Goal: Contribute content: Contribute content

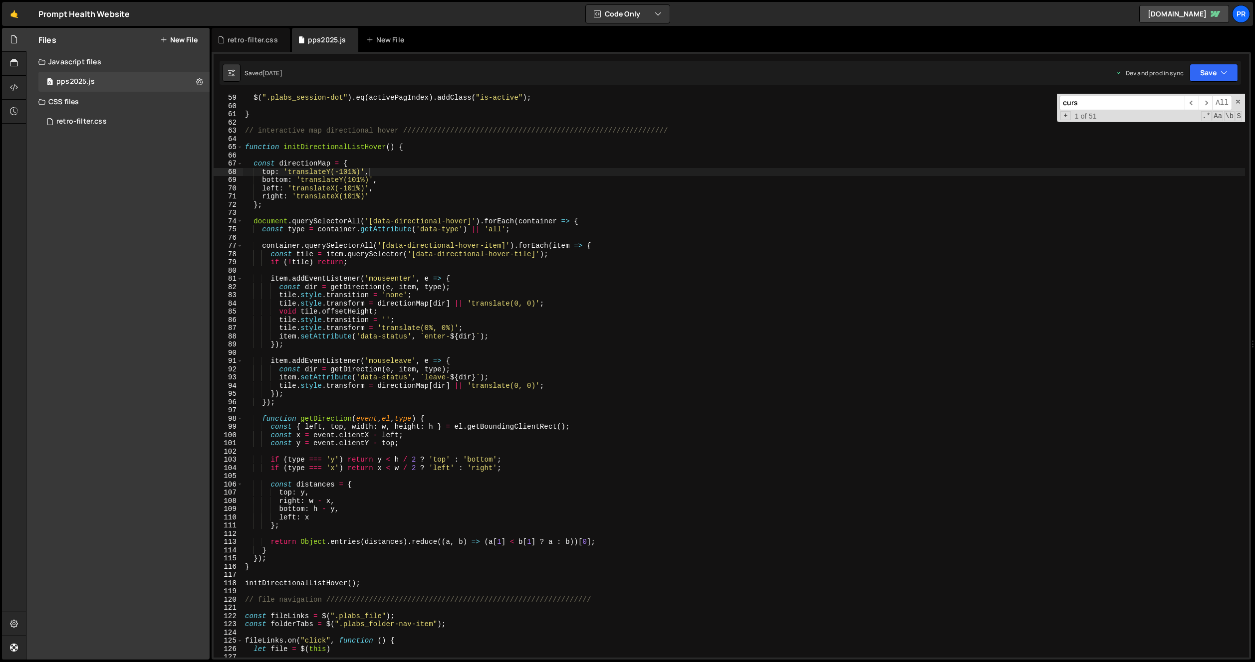
scroll to position [9705, 0]
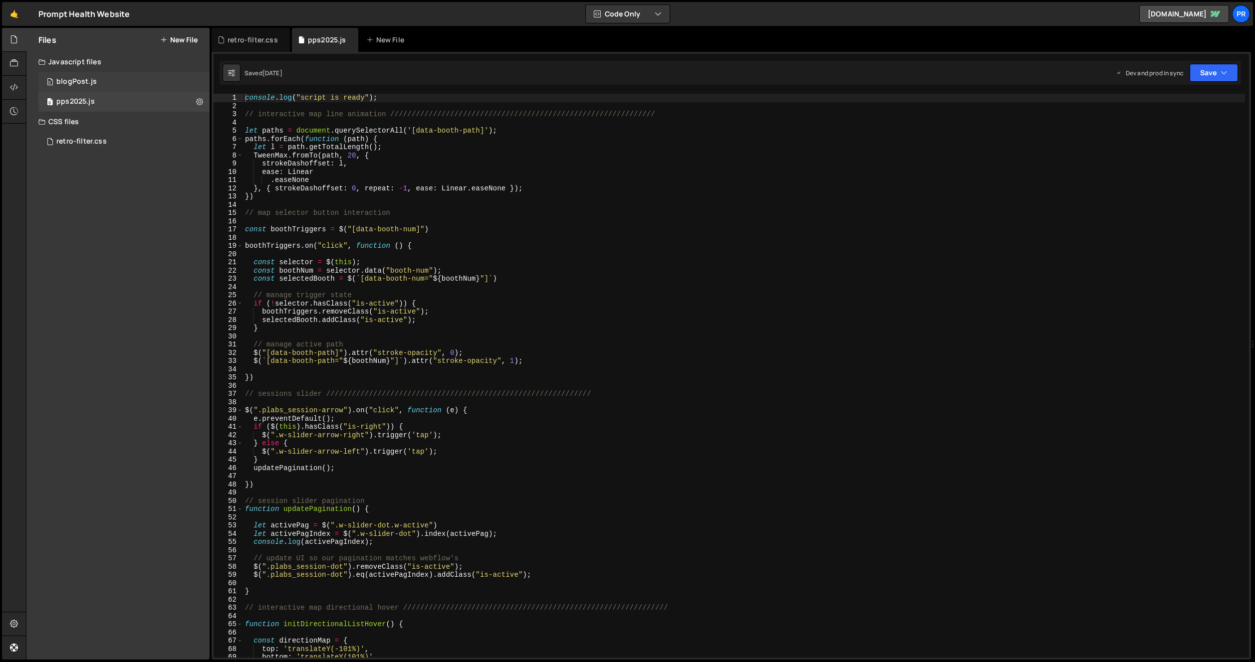
scroll to position [10436, 0]
click at [104, 85] on div "0 blogPost.js 0" at bounding box center [123, 82] width 171 height 20
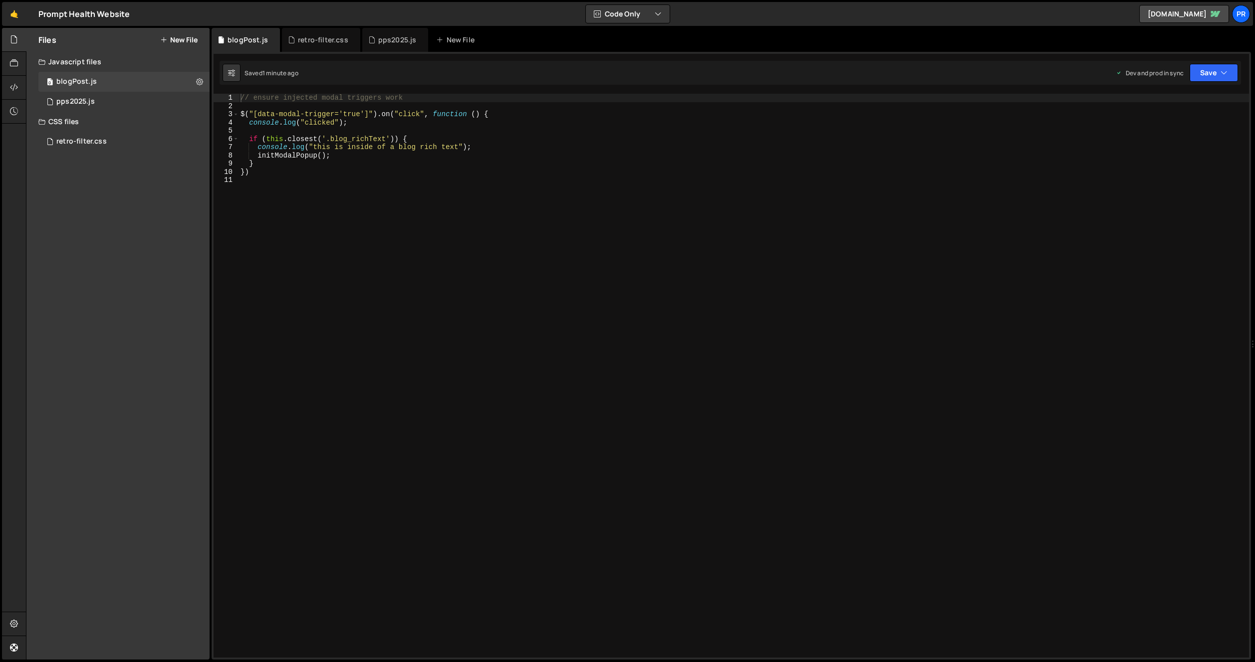
scroll to position [0, 0]
drag, startPoint x: 298, startPoint y: 139, endPoint x: 395, endPoint y: 138, distance: 96.8
click at [395, 138] on div "// ensure injected modal triggers work $ ( "[data-modal-trigger='true']" ) . on…" at bounding box center [743, 384] width 1010 height 581
paste textarea ".parents('.left').length"
click at [287, 140] on div "// ensure injected modal triggers work $ ( "[data-modal-trigger='true']" ) . on…" at bounding box center [743, 384] width 1010 height 581
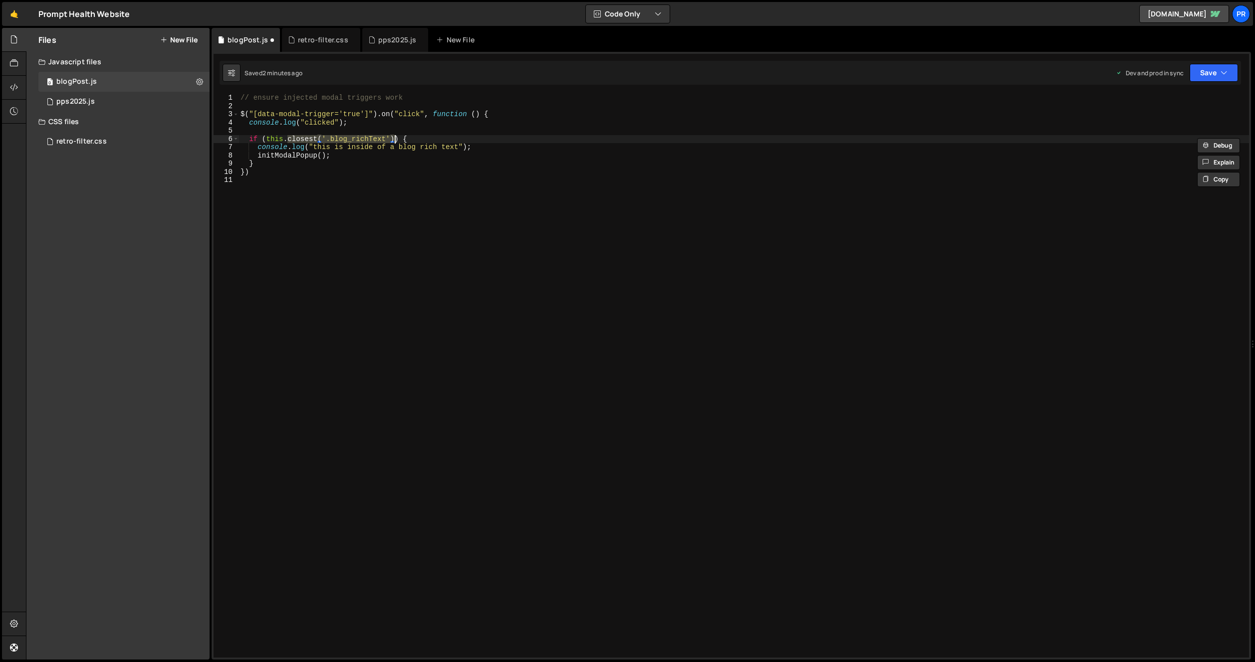
click at [287, 139] on div "// ensure injected modal triggers work $ ( "[data-modal-trigger='true']" ) . on…" at bounding box center [743, 376] width 1010 height 564
paste textarea ".parents('.left').length)"
click at [288, 140] on div "// ensure injected modal triggers work $ ( "[data-modal-trigger='true']" ) . on…" at bounding box center [743, 384] width 1010 height 581
drag, startPoint x: 429, startPoint y: 139, endPoint x: 490, endPoint y: 139, distance: 61.4
click at [490, 139] on div "// ensure injected modal triggers work $ ( "[data-modal-trigger='true']" ) . on…" at bounding box center [743, 384] width 1010 height 581
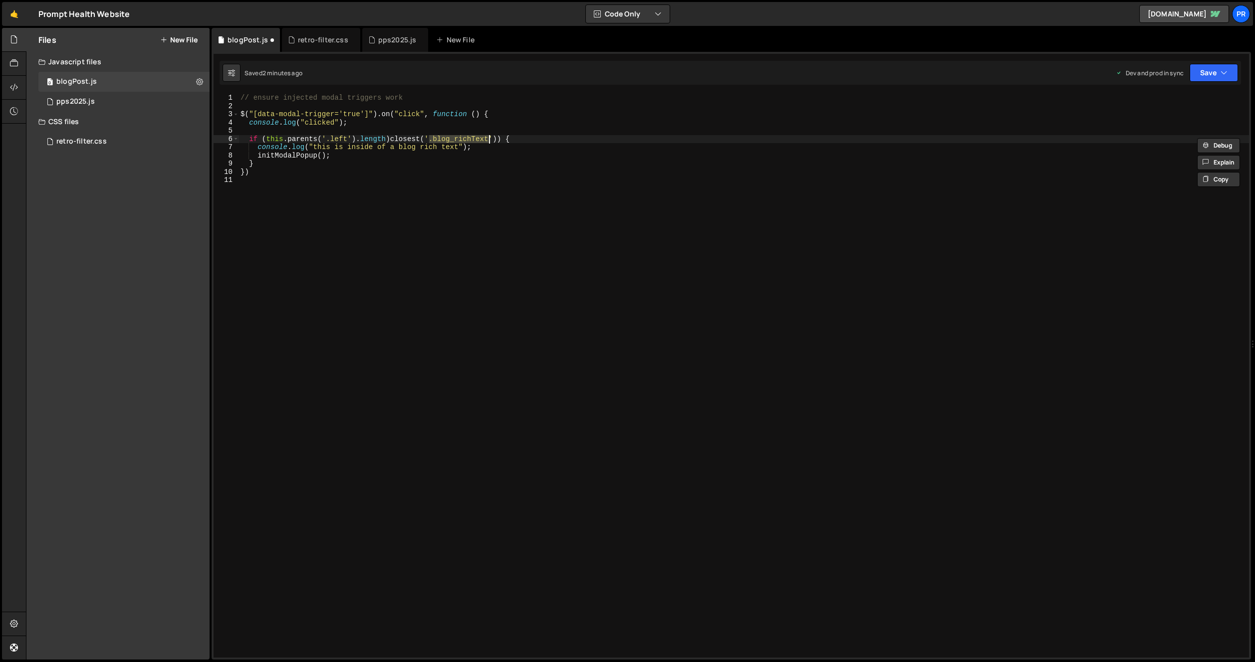
click at [337, 139] on div "// ensure injected modal triggers work $ ( "[data-modal-trigger='true']" ) . on…" at bounding box center [743, 384] width 1010 height 581
paste textarea ".blog_richTex"
click at [330, 139] on div "// ensure injected modal triggers work $ ( "[data-modal-trigger='true']" ) . on…" at bounding box center [743, 384] width 1010 height 581
type textarea "if (this.parents('.blog_richText').length)closest('.blog_richText')) {"
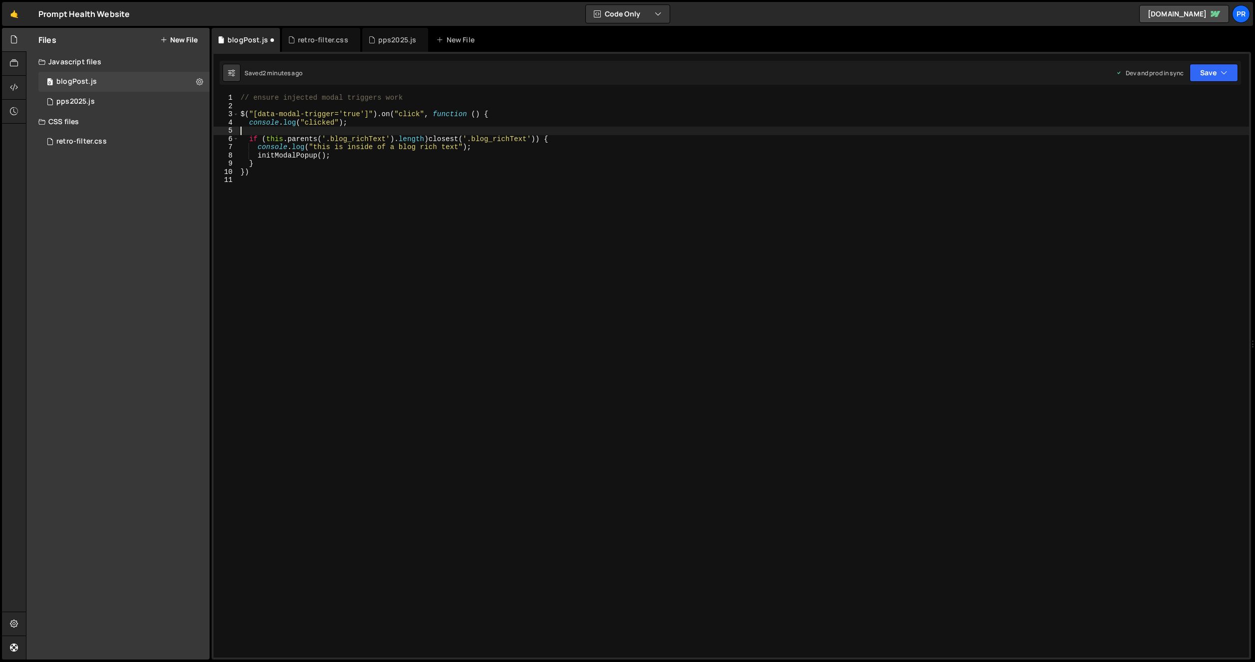
click at [399, 128] on div "// ensure injected modal triggers work $ ( "[data-modal-trigger='true']" ) . on…" at bounding box center [743, 384] width 1010 height 581
drag, startPoint x: 429, startPoint y: 139, endPoint x: 534, endPoint y: 136, distance: 105.3
click at [534, 136] on div "// ensure injected modal triggers work $ ( "[data-modal-trigger='true']" ) . on…" at bounding box center [743, 384] width 1010 height 581
click at [440, 119] on div "// ensure injected modal triggers work $ ( "[data-modal-trigger='true']" ) . on…" at bounding box center [743, 384] width 1010 height 581
click at [429, 137] on div "// ensure injected modal triggers work $ ( "[data-modal-trigger='true']" ) . on…" at bounding box center [743, 384] width 1010 height 581
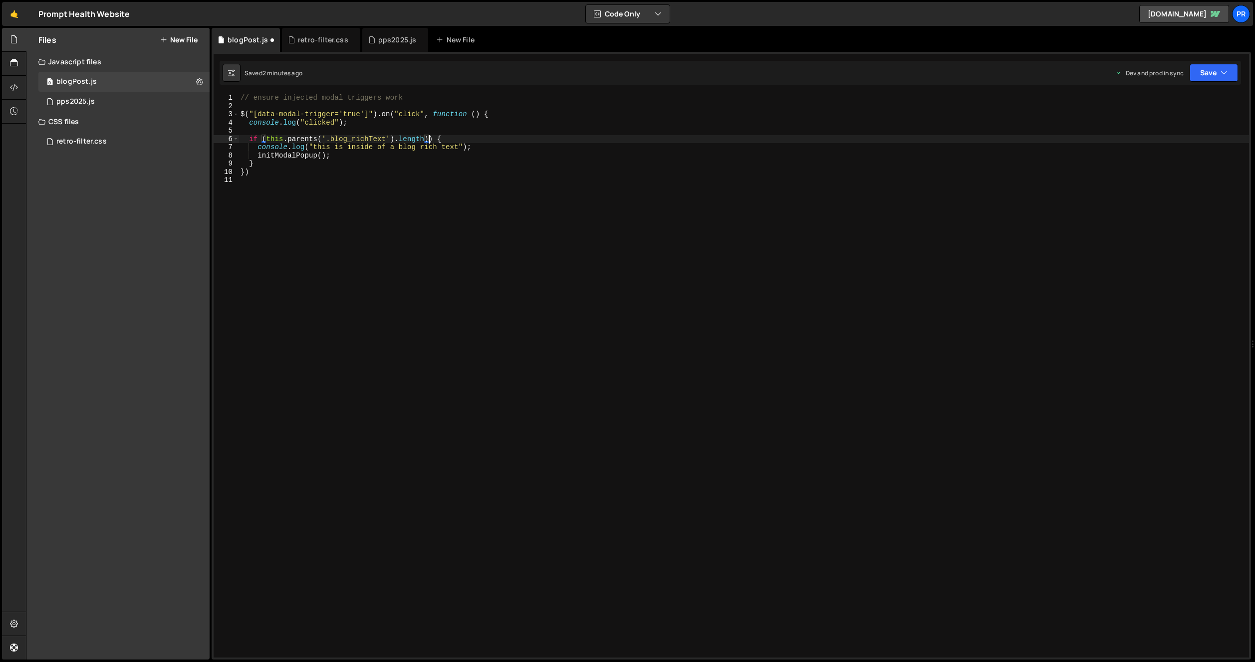
type textarea "if (this.parents('.blog_richText').length) {"
click at [466, 135] on div "// ensure injected modal triggers work $ ( "[data-modal-trigger='true']" ) . on…" at bounding box center [743, 384] width 1010 height 581
click at [467, 106] on div "// ensure injected modal triggers work $ ( "[data-modal-trigger='true']" ) . on…" at bounding box center [743, 384] width 1010 height 581
click at [530, 111] on div "// ensure injected modal triggers work $ ( "[data-modal-trigger='true']" ) . on…" at bounding box center [743, 384] width 1010 height 581
click at [465, 141] on div "// ensure injected modal triggers work $ ( "[data-modal-trigger='true']" ) . on…" at bounding box center [743, 384] width 1010 height 581
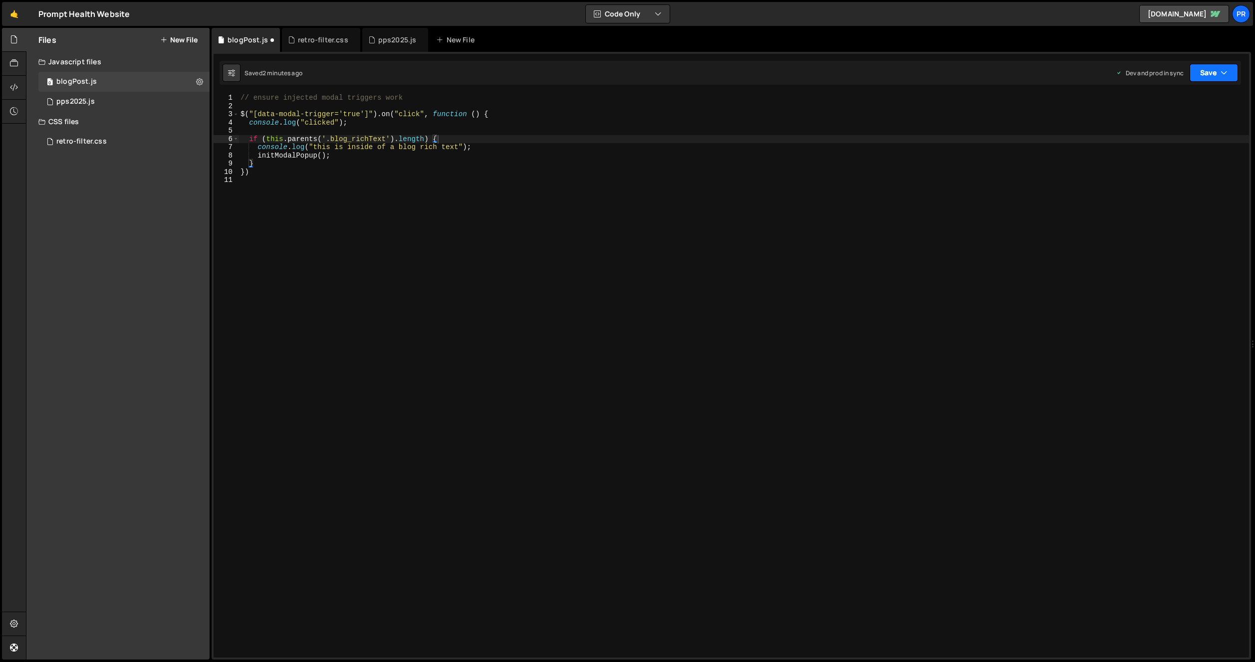
click at [1209, 70] on button "Save" at bounding box center [1213, 73] width 48 height 18
click at [1157, 137] on div "2 minutes ago" at bounding box center [1164, 140] width 39 height 8
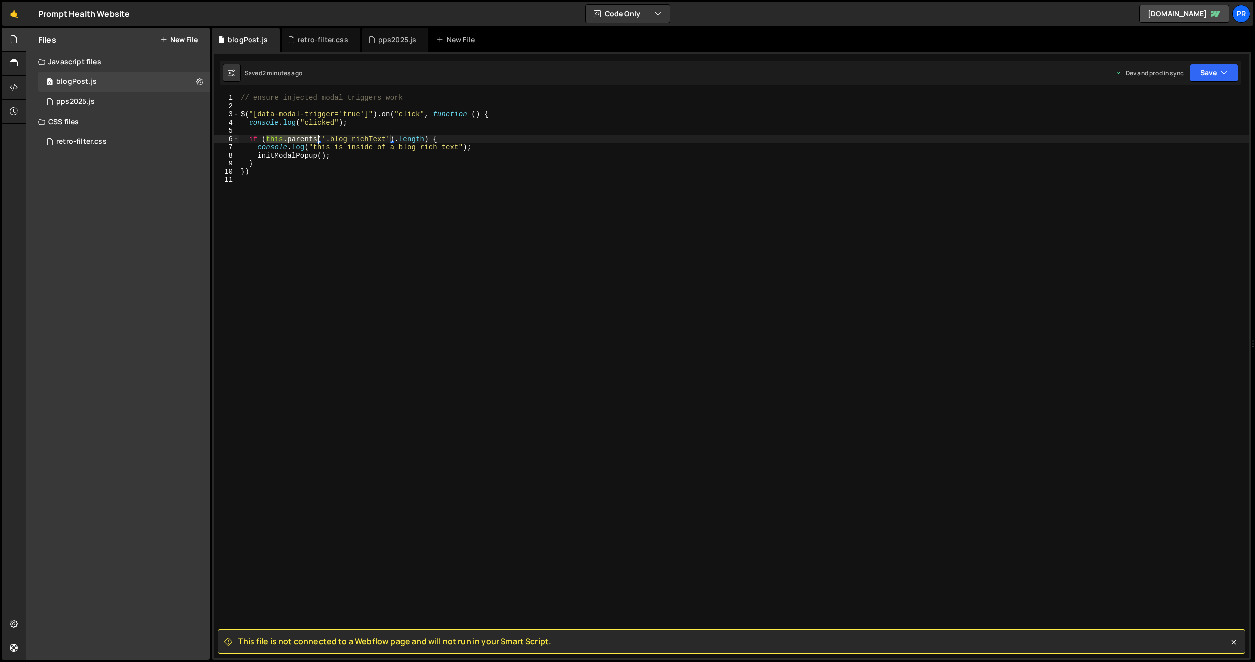
drag, startPoint x: 266, startPoint y: 139, endPoint x: 320, endPoint y: 138, distance: 53.4
click at [320, 138] on div "// ensure injected modal triggers work $ ( "[data-modal-trigger='true']" ) . on…" at bounding box center [743, 384] width 1010 height 581
click at [348, 136] on div "// ensure injected modal triggers work $ ( "[data-modal-trigger='true']" ) . on…" at bounding box center [743, 384] width 1010 height 581
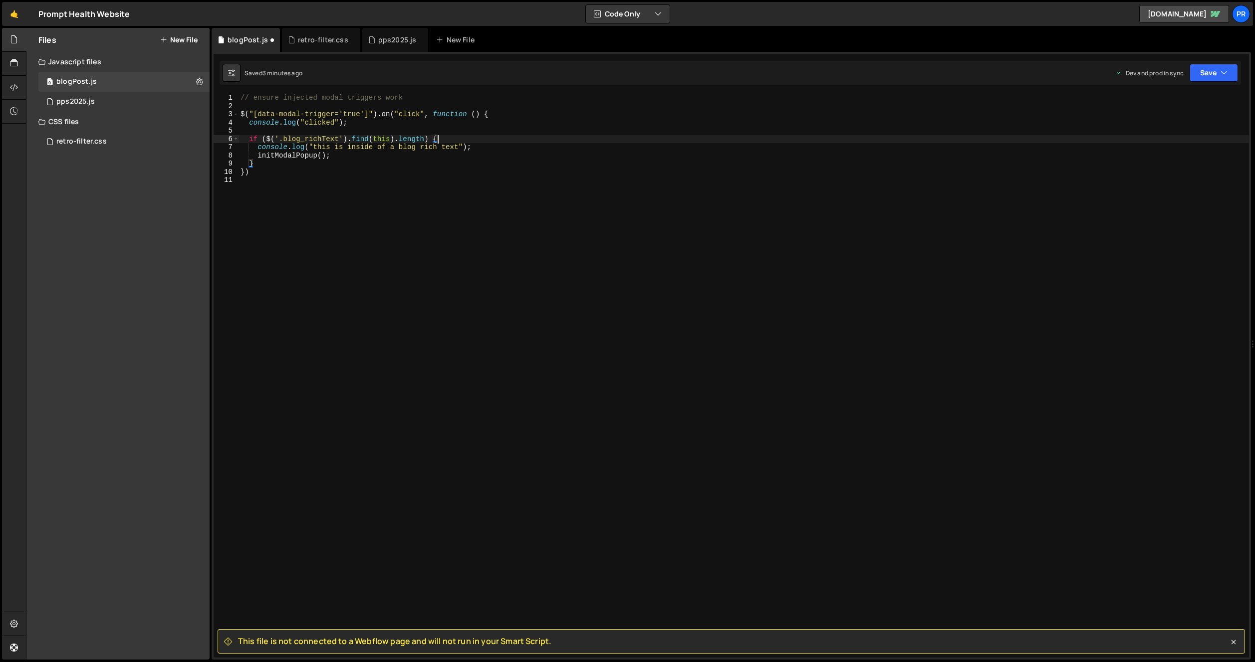
click at [469, 138] on div "// ensure injected modal triggers work $ ( "[data-modal-trigger='true']" ) . on…" at bounding box center [743, 384] width 1010 height 581
click at [1210, 69] on button "Save" at bounding box center [1213, 73] width 48 height 18
click at [1173, 135] on div "Saved 3 minutes ago" at bounding box center [1180, 141] width 104 height 12
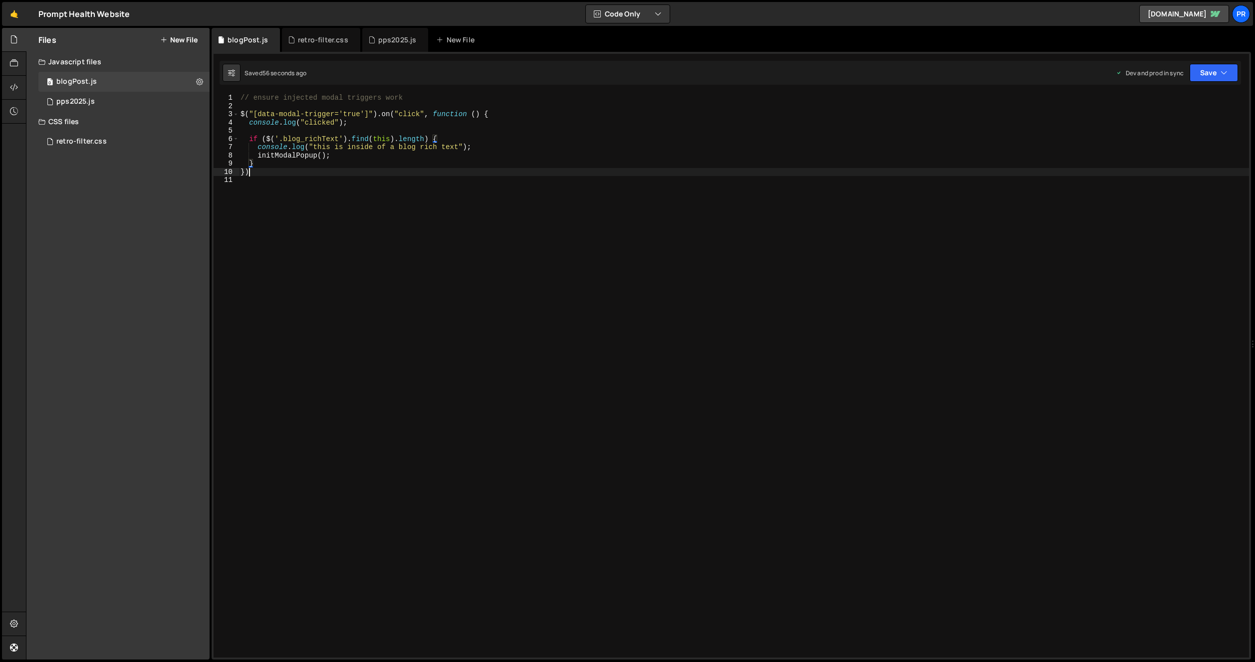
click at [295, 170] on div "// ensure injected modal triggers work $ ( "[data-modal-trigger='true']" ) . on…" at bounding box center [743, 384] width 1010 height 581
click at [271, 162] on div "// ensure injected modal triggers work $ ( "[data-modal-trigger='true']" ) . on…" at bounding box center [743, 384] width 1010 height 581
drag, startPoint x: 453, startPoint y: 138, endPoint x: 197, endPoint y: 138, distance: 255.9
click at [197, 138] on div "Files New File Javascript files 0 blogPost.js 0 0 pps2025.js 0 CSS files retro-…" at bounding box center [640, 344] width 1229 height 633
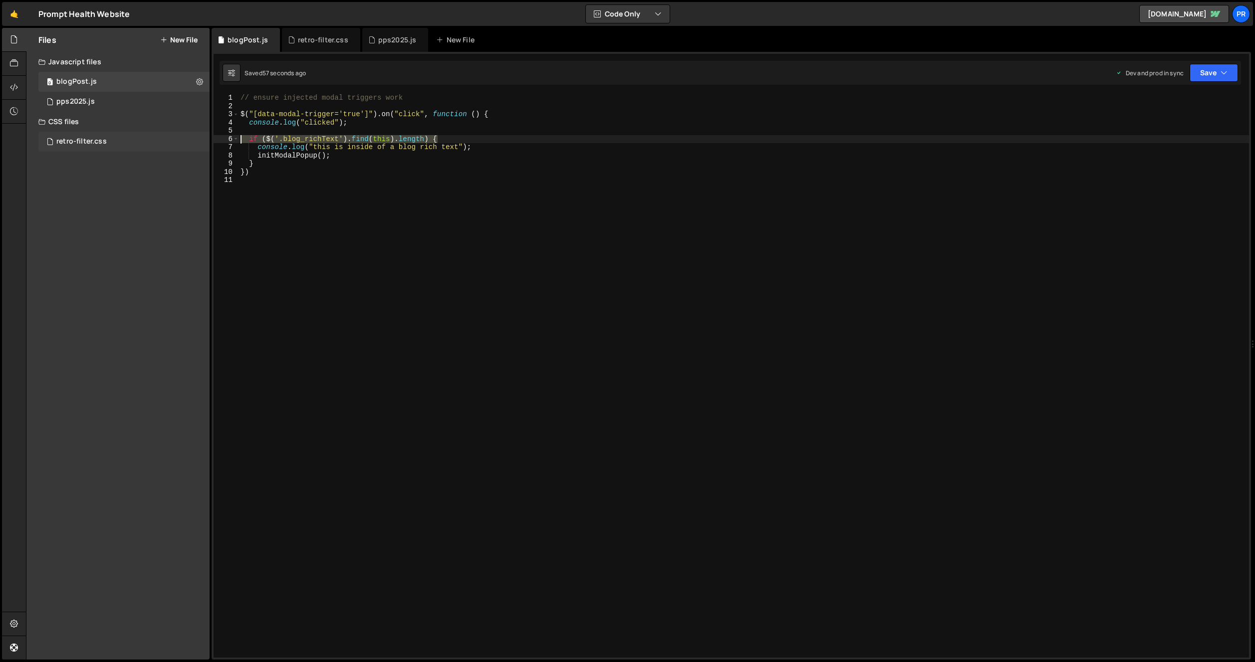
type textarea "if ($('.blog_richText').find(this).length) {"
drag, startPoint x: 471, startPoint y: 148, endPoint x: 212, endPoint y: 145, distance: 259.4
click at [212, 145] on div "1 2 3 4 5 6 7 8 9 10 11 12 13 14 15 16 17 18 19 20 21 22 23 24 25 26 27 28 29 3…" at bounding box center [731, 356] width 1039 height 608
type textarea "console.log("this is inside of a blog rich text");"
drag, startPoint x: 247, startPoint y: 154, endPoint x: 203, endPoint y: 154, distance: 44.4
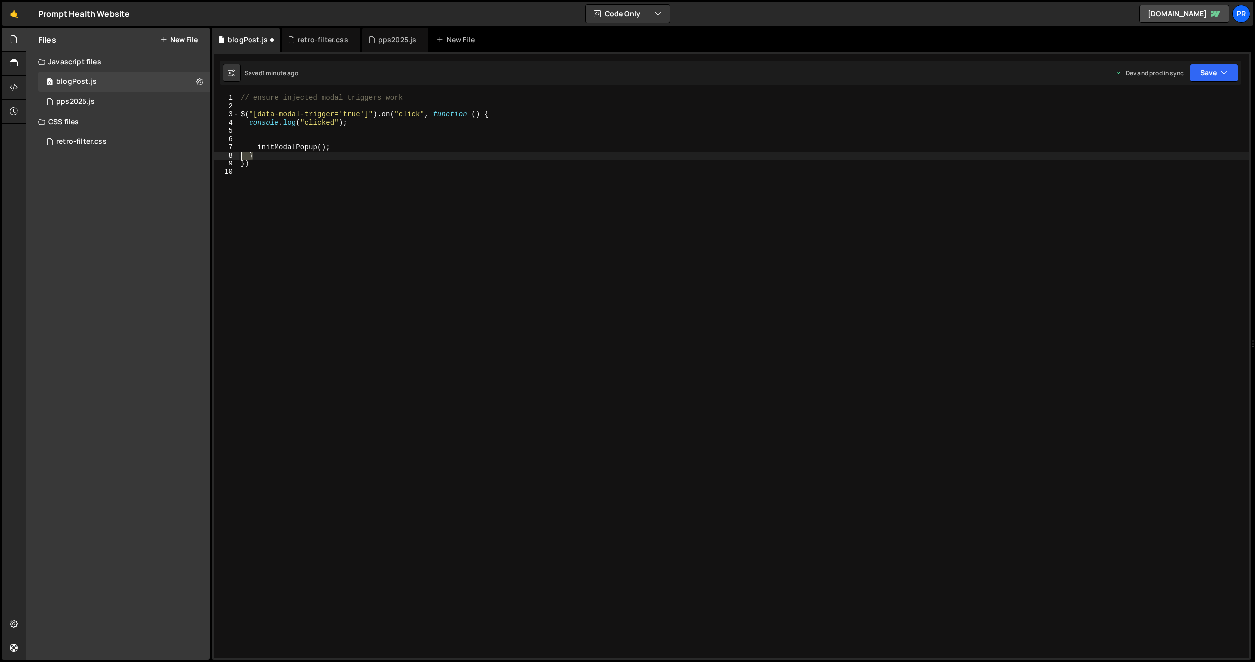
click at [203, 154] on div "Files New File Javascript files 0 blogPost.js 0 0 pps2025.js 0 CSS files retro-…" at bounding box center [640, 344] width 1229 height 633
click at [272, 164] on div "// ensure injected modal triggers work $ ( "[data-modal-trigger='true']" ) . on…" at bounding box center [743, 384] width 1010 height 581
drag, startPoint x: 336, startPoint y: 149, endPoint x: 259, endPoint y: 149, distance: 77.3
click at [259, 149] on div "// ensure injected modal triggers work $ ( "[data-modal-trigger='true']" ) . on…" at bounding box center [743, 384] width 1010 height 581
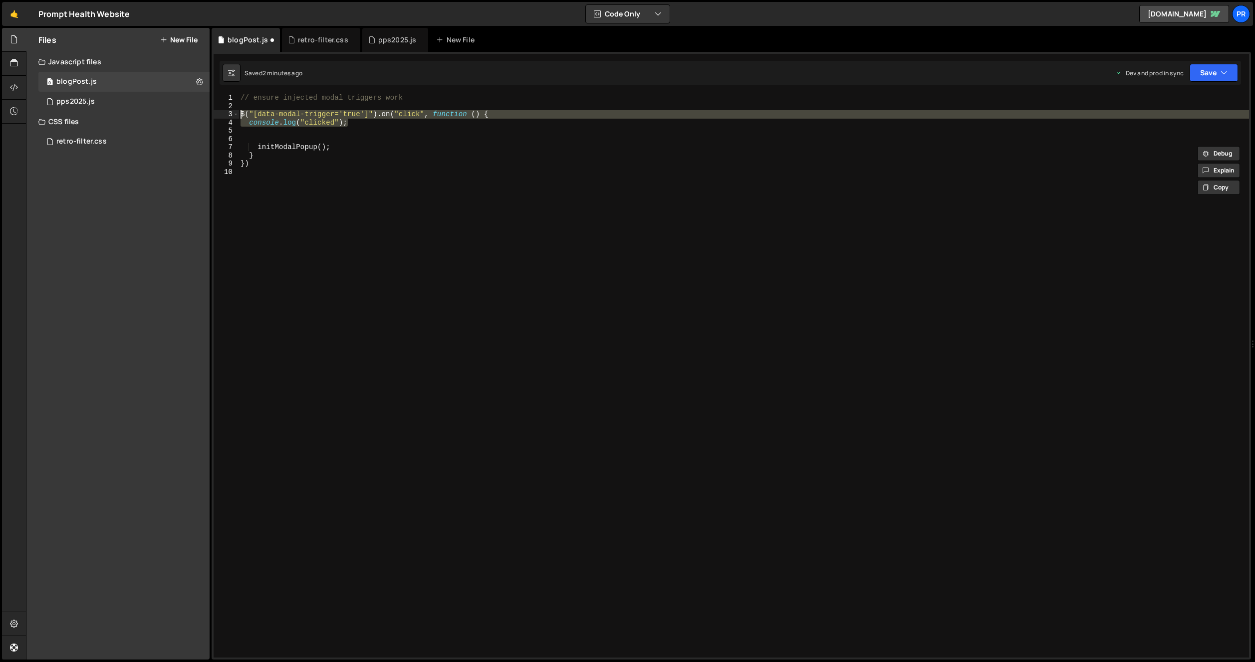
drag, startPoint x: 363, startPoint y: 125, endPoint x: 225, endPoint y: 114, distance: 138.1
click at [225, 114] on div "initModalPopup(); 1 2 3 4 5 6 7 8 9 10 // ensure injected modal triggers work $…" at bounding box center [731, 376] width 1035 height 564
paste textarea "}, 2000"
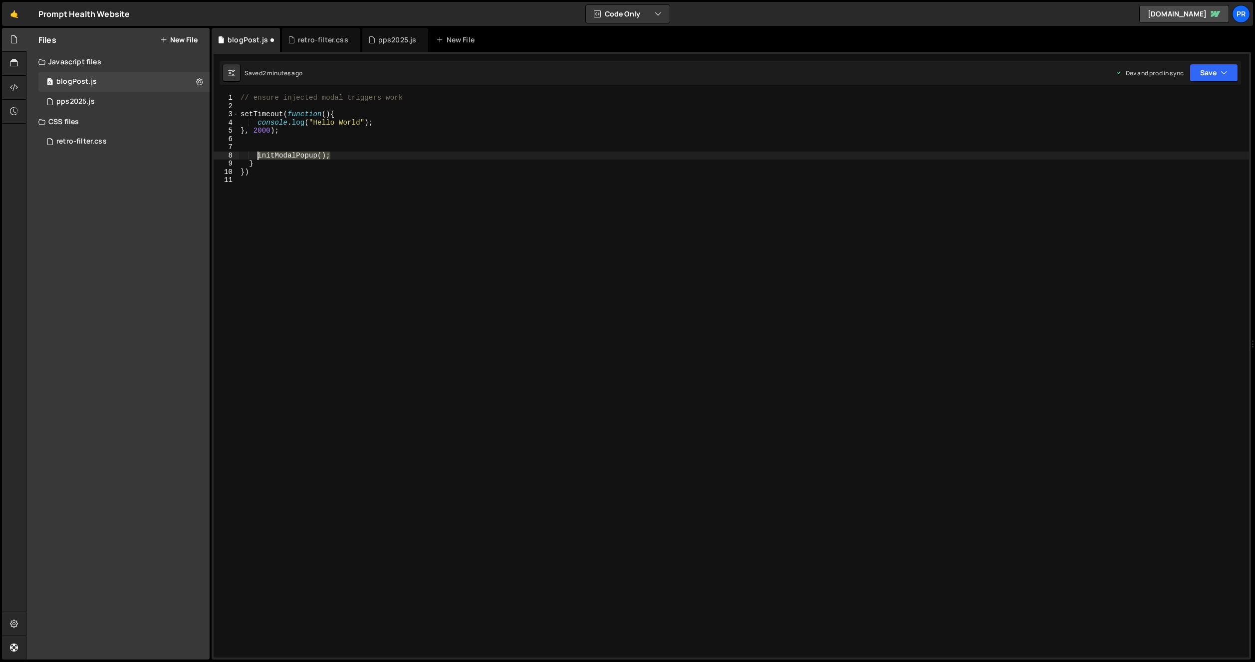
drag, startPoint x: 342, startPoint y: 157, endPoint x: 256, endPoint y: 154, distance: 85.9
click at [256, 154] on div "// ensure injected modal triggers work setTimeout ( function ( ) { console . lo…" at bounding box center [743, 384] width 1010 height 581
type textarea "initModalPopup();"
click at [385, 123] on div "// ensure injected modal triggers work setTimeout ( function ( ) { console . lo…" at bounding box center [743, 384] width 1010 height 581
type textarea "console.log("Hello World");"
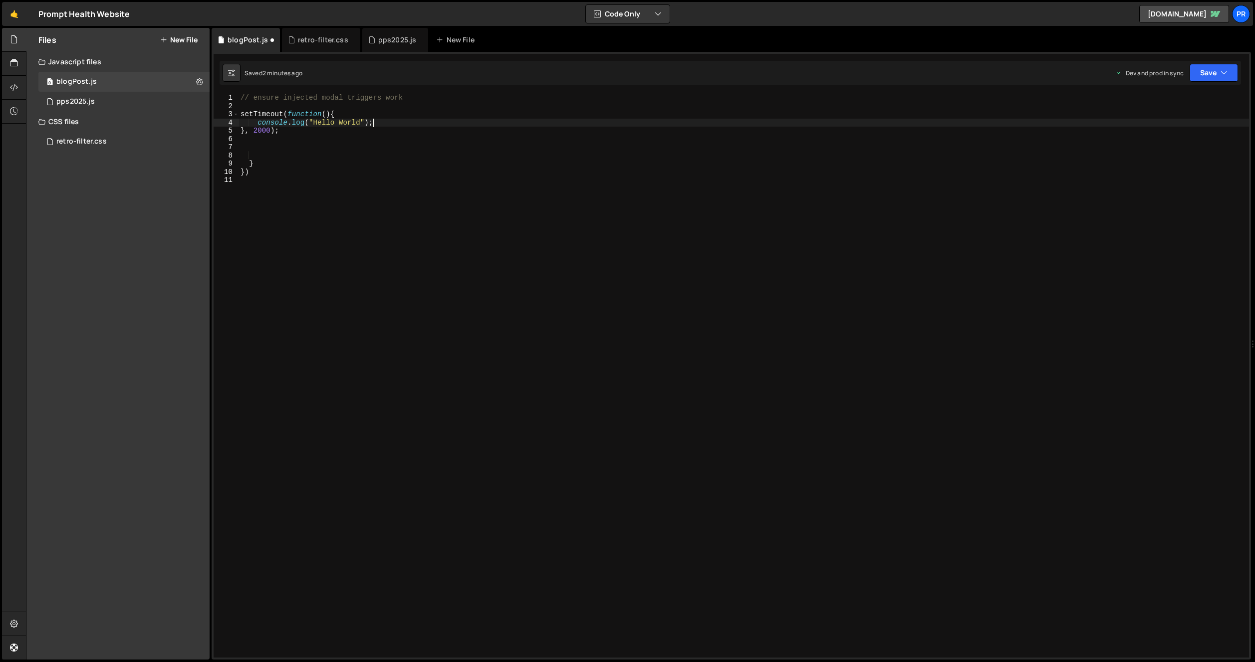
scroll to position [0, 0]
paste textarea "initModalPopup();"
drag, startPoint x: 313, startPoint y: 123, endPoint x: 360, endPoint y: 122, distance: 46.4
click at [360, 122] on div "// ensure injected modal triggers work setTimeout ( function ( ) { console . lo…" at bounding box center [743, 384] width 1010 height 581
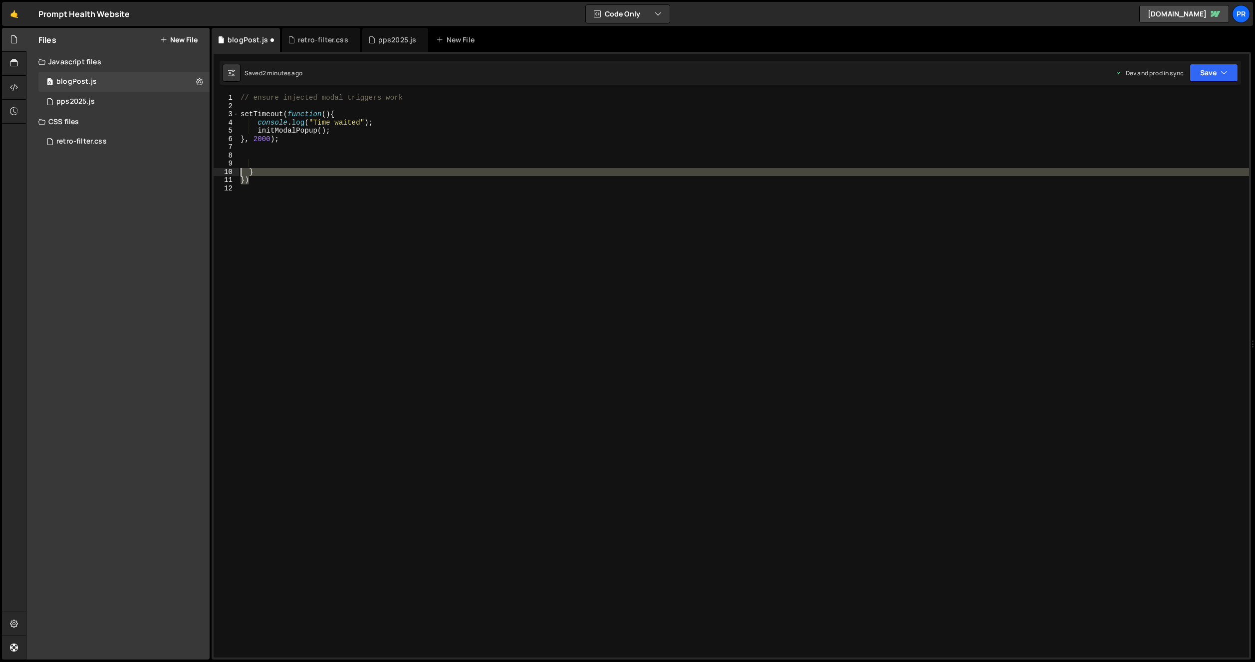
drag, startPoint x: 257, startPoint y: 180, endPoint x: 220, endPoint y: 171, distance: 38.0
click at [220, 171] on div "console.log("Time waited"); 1 2 3 4 5 6 7 8 9 10 11 12 // ensure injected modal…" at bounding box center [731, 376] width 1035 height 564
type textarea "} })"
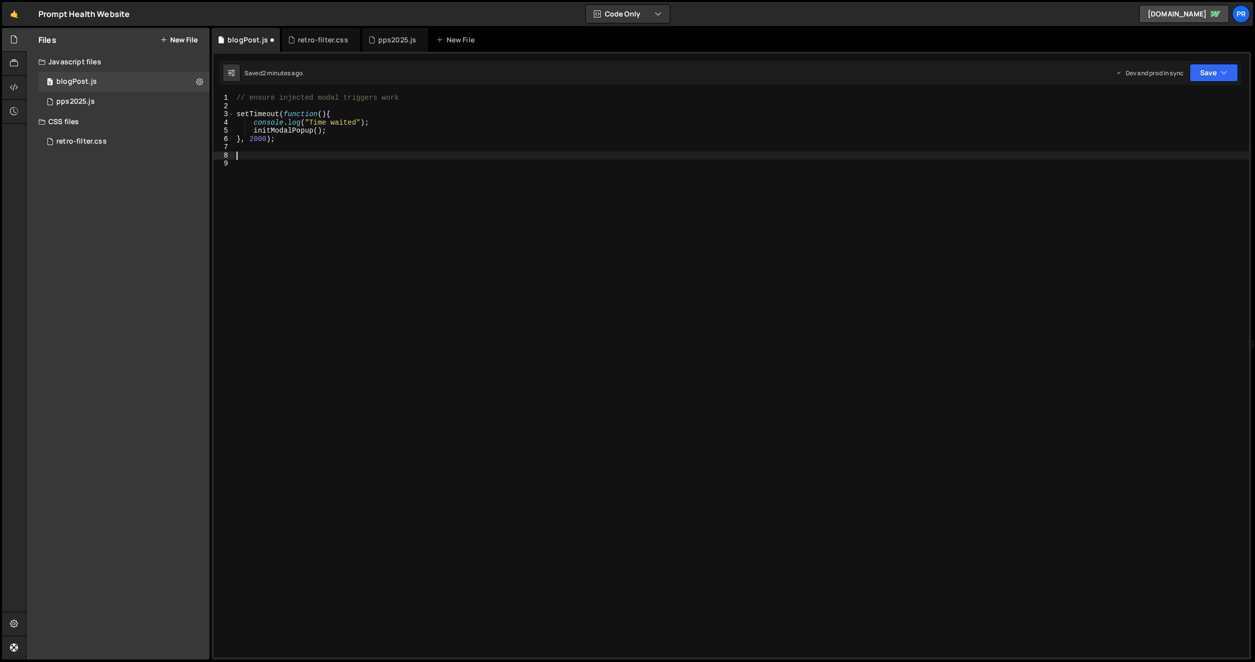
click at [253, 140] on div "// ensure injected modal triggers work setTimeout ( function ( ) { console . lo…" at bounding box center [741, 384] width 1014 height 581
click at [358, 134] on div "// ensure injected modal triggers work setTimeout ( function ( ) { console . lo…" at bounding box center [741, 384] width 1014 height 581
click at [1225, 75] on icon "button" at bounding box center [1223, 73] width 7 height 10
click at [1176, 133] on div "Save to Production S" at bounding box center [1180, 130] width 104 height 10
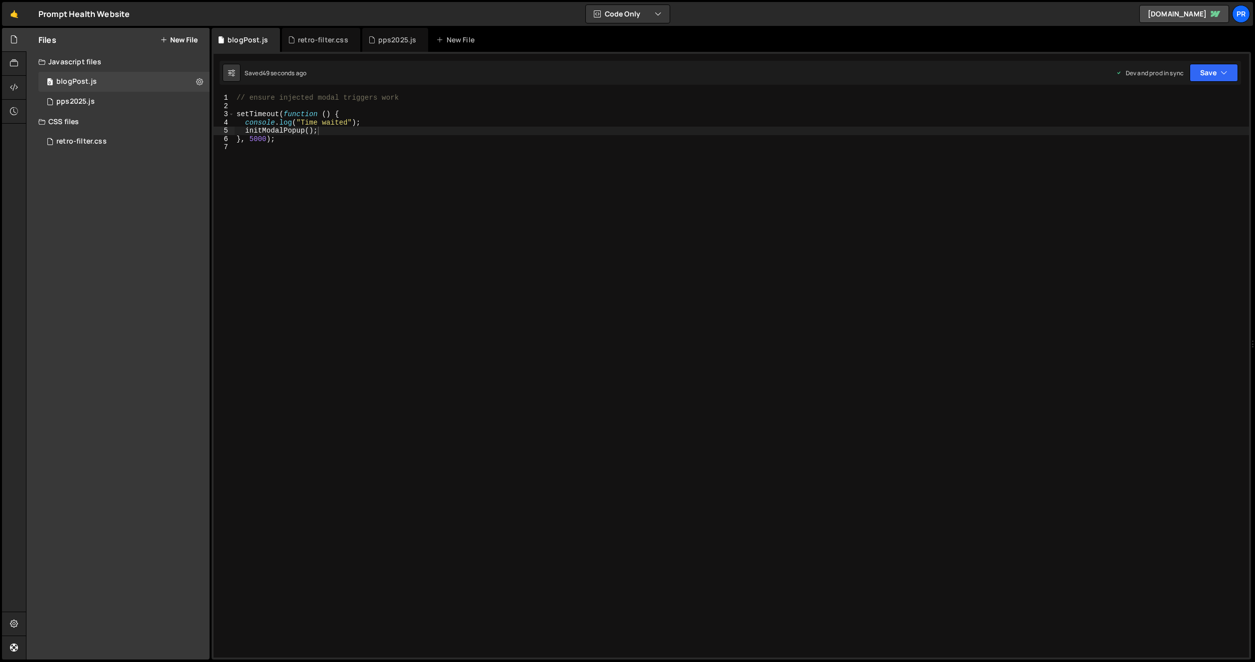
click at [257, 139] on div "// ensure injected modal triggers work setTimeout ( function ( ) { console . lo…" at bounding box center [741, 384] width 1014 height 581
click at [432, 125] on div "// ensure injected modal triggers work setTimeout ( function ( ) { console . lo…" at bounding box center [741, 384] width 1014 height 581
type textarea "console.log("Time waited");"
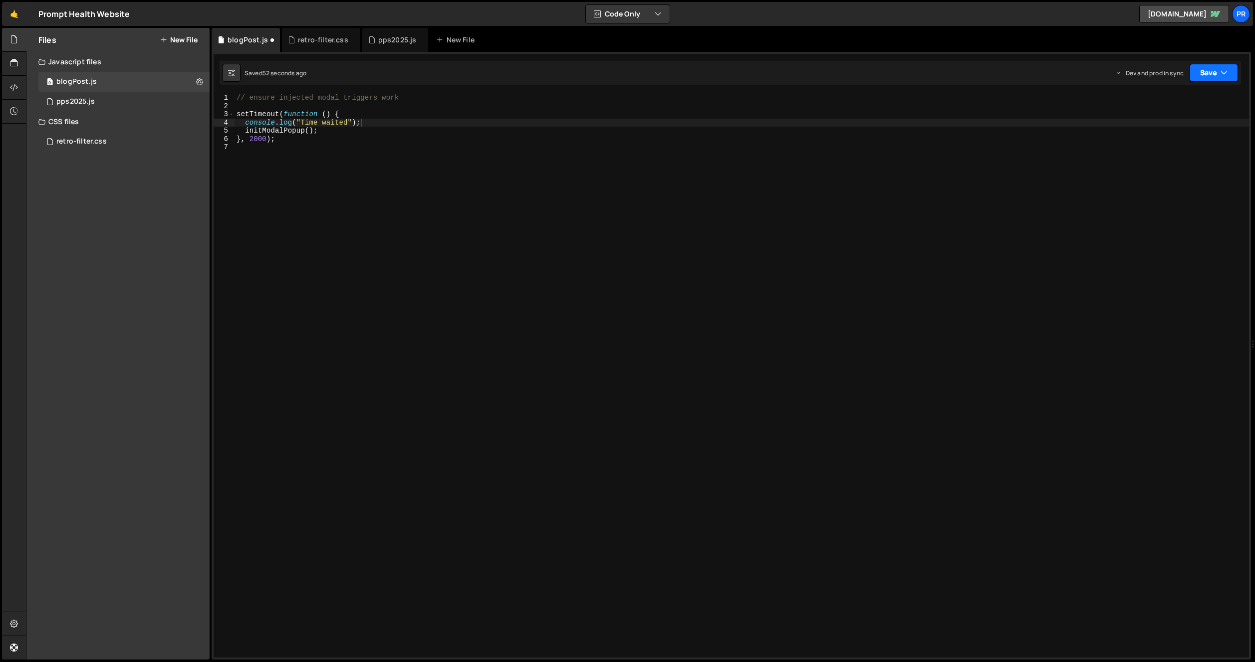
click at [1227, 73] on icon "button" at bounding box center [1223, 73] width 7 height 10
click at [1164, 144] on div "50 seconds ago" at bounding box center [1167, 140] width 45 height 8
click at [178, 39] on button "New File" at bounding box center [178, 40] width 37 height 8
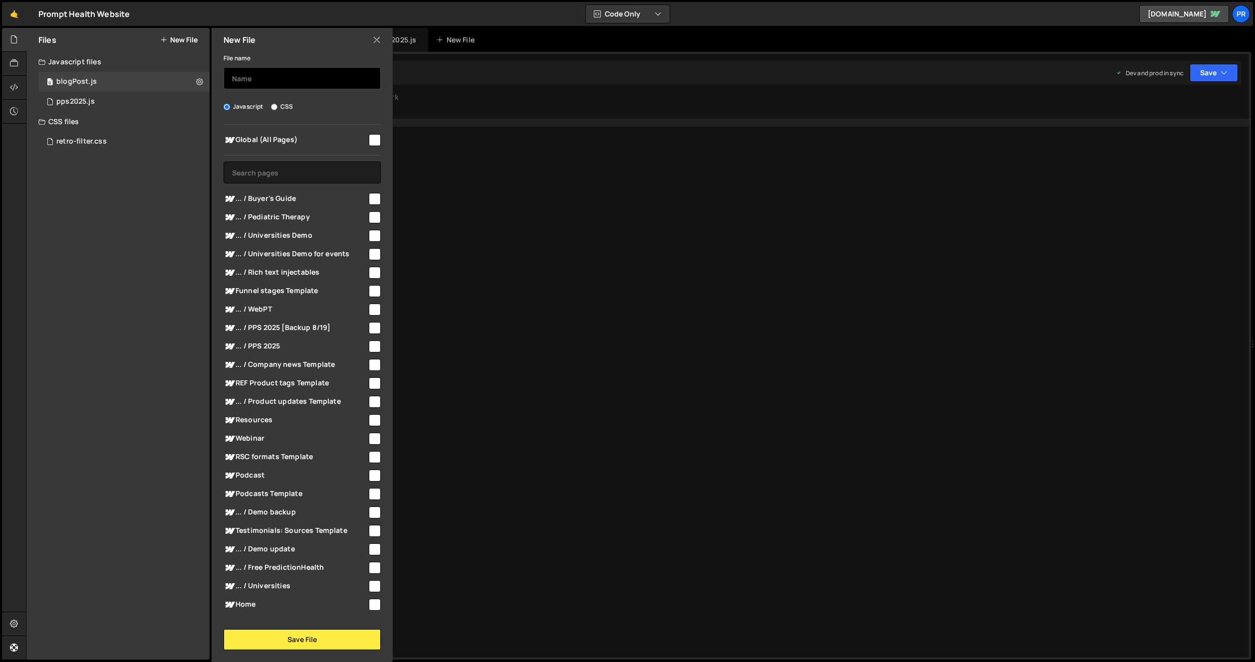
click at [256, 74] on input "text" at bounding box center [301, 78] width 157 height 22
type input "backupModalPopup"
click at [293, 643] on button "Save File" at bounding box center [301, 640] width 157 height 21
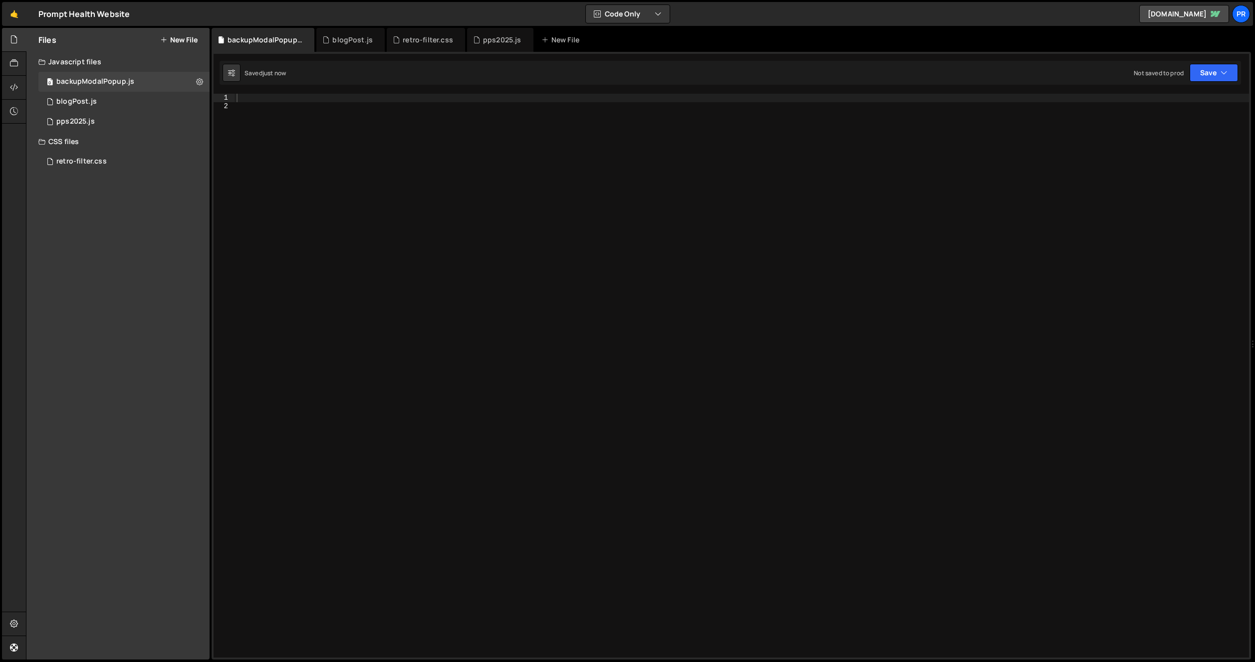
click at [307, 123] on div at bounding box center [741, 384] width 1014 height 581
click at [297, 107] on div at bounding box center [741, 384] width 1014 height 581
click at [285, 94] on div at bounding box center [741, 384] width 1014 height 581
paste textarea "</script>"
type textarea "</script>"
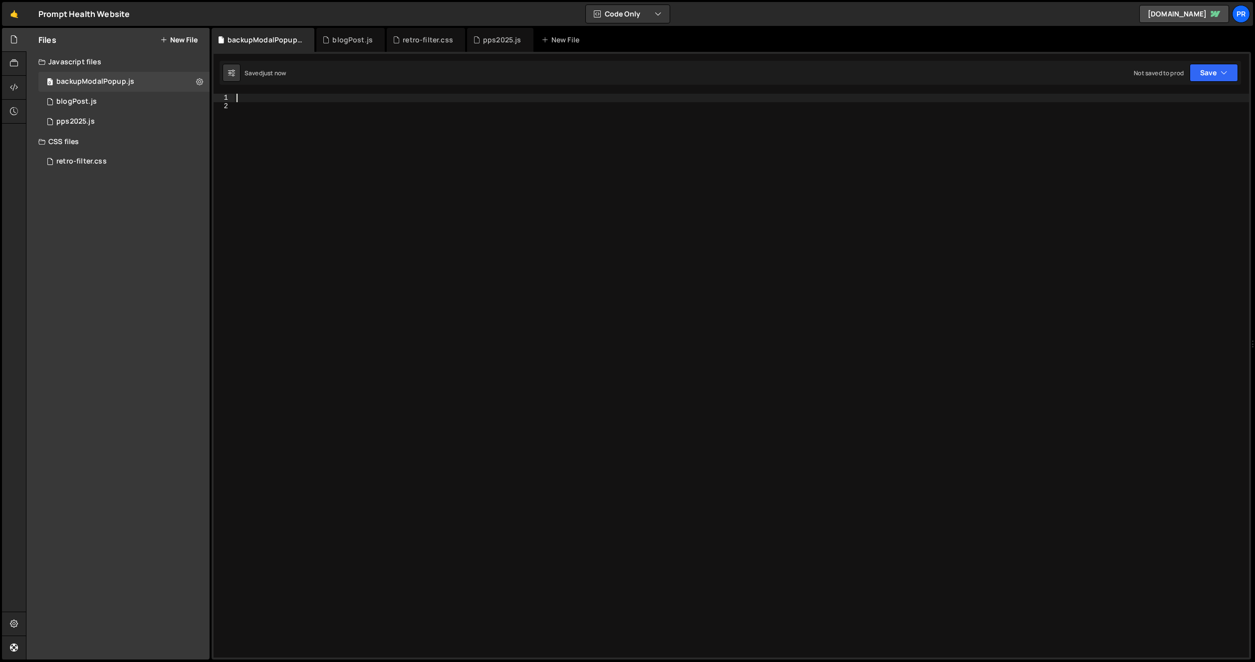
scroll to position [135, 0]
click at [381, 159] on div at bounding box center [741, 384] width 1014 height 581
click at [309, 96] on div at bounding box center [741, 384] width 1014 height 581
paste textarea "</script>"
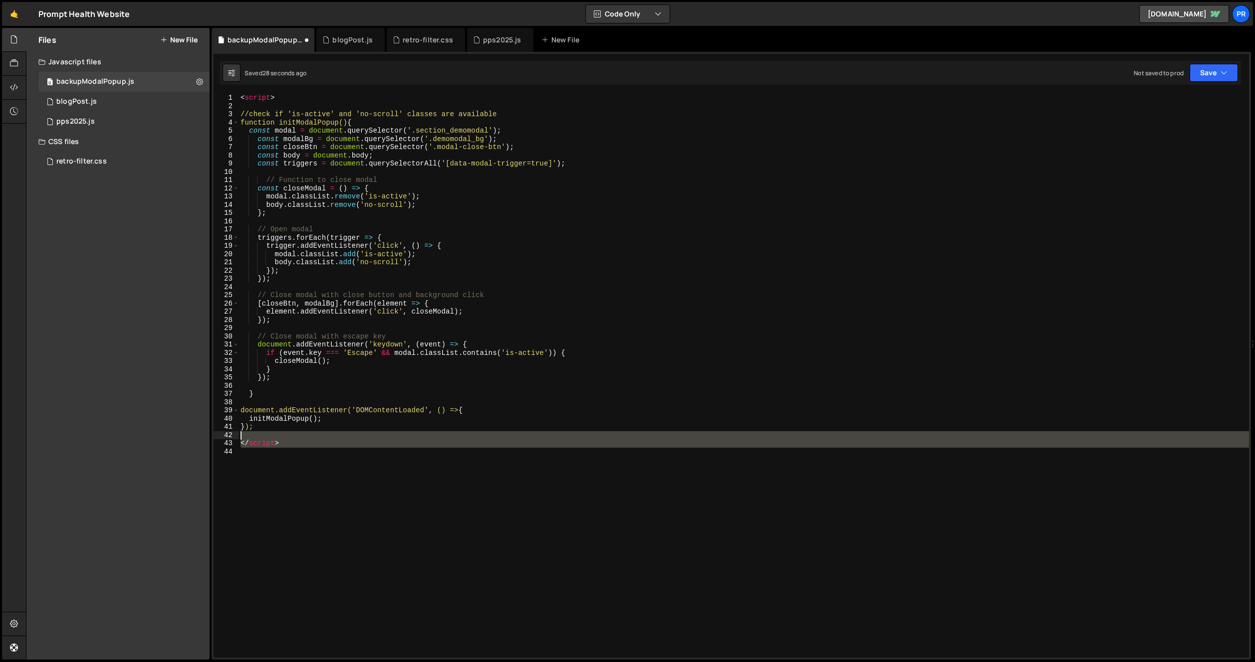
drag, startPoint x: 295, startPoint y: 449, endPoint x: 214, endPoint y: 439, distance: 81.4
click at [214, 439] on div "</script> 1 2 3 4 5 6 7 8 9 10 11 12 13 14 15 16 17 18 19 20 21 22 23 24 25 26 …" at bounding box center [731, 376] width 1035 height 564
type textarea "</script>"
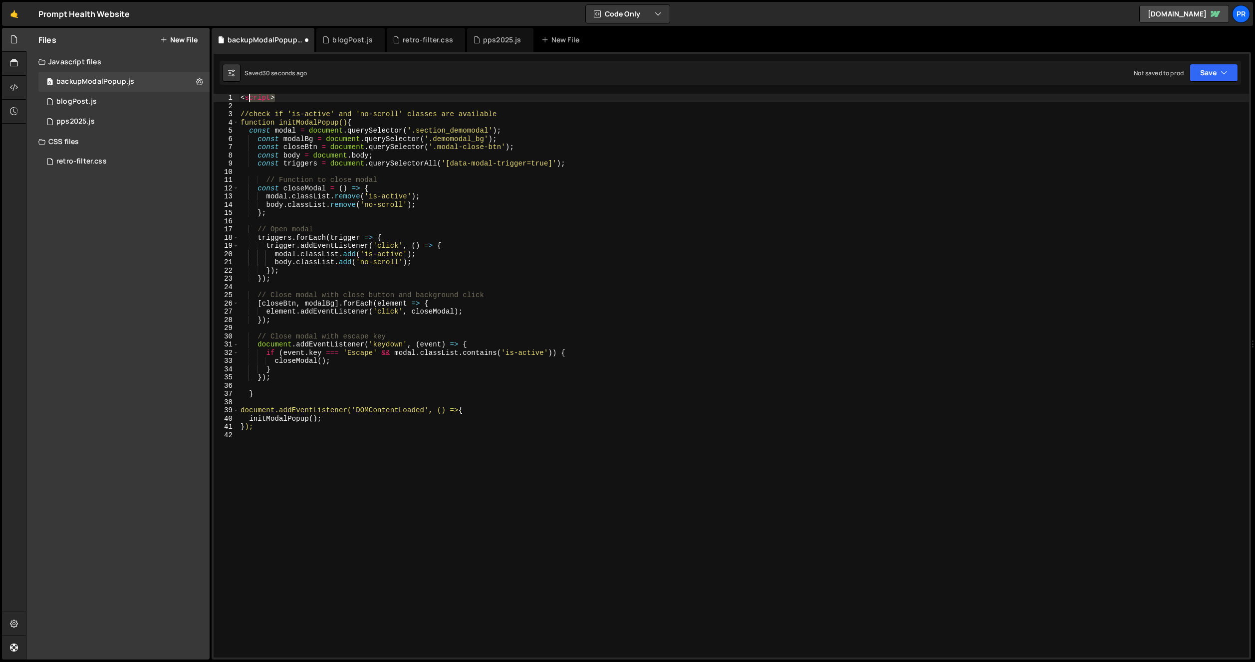
drag, startPoint x: 288, startPoint y: 96, endPoint x: 215, endPoint y: 97, distance: 73.8
click at [215, 96] on div "1 2 3 4 5 6 7 8 9 10 11 12 13 14 15 16 17 18 19 20 21 22 23 24 25 26 27 28 29 3…" at bounding box center [731, 376] width 1035 height 564
type textarea "<script>"
click at [1203, 72] on button "Save" at bounding box center [1213, 73] width 48 height 18
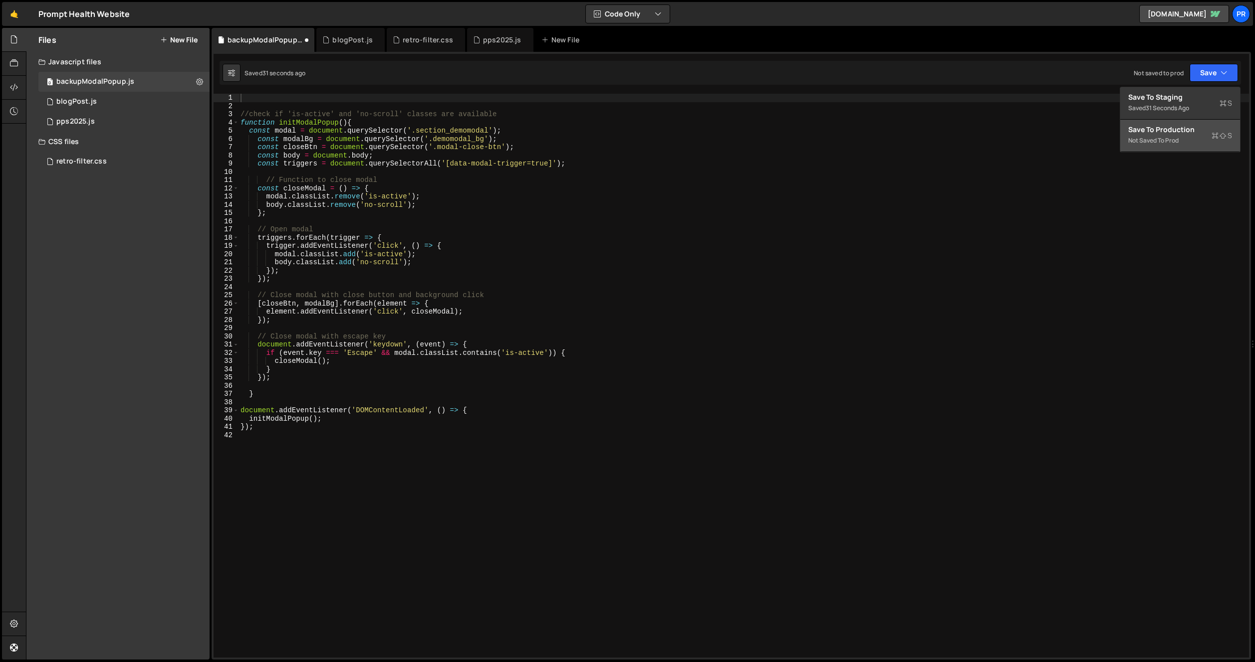
click at [1177, 133] on div "Save to Production S" at bounding box center [1180, 130] width 104 height 10
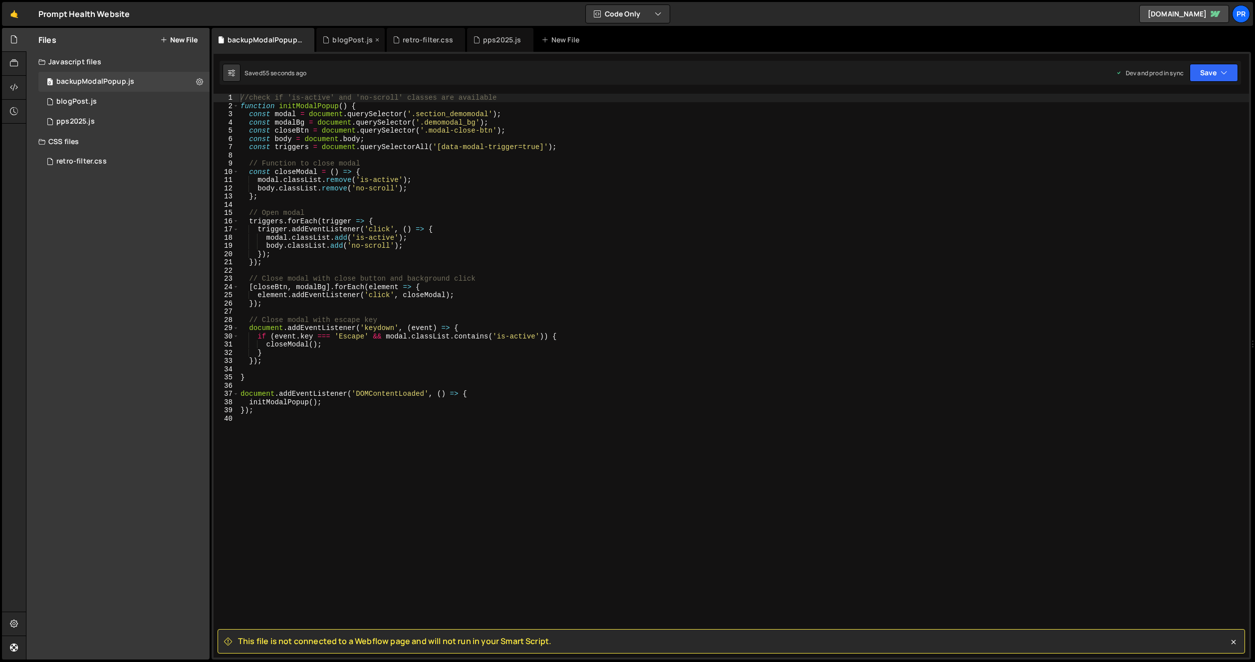
click at [335, 42] on div "blogPost.js" at bounding box center [352, 40] width 40 height 10
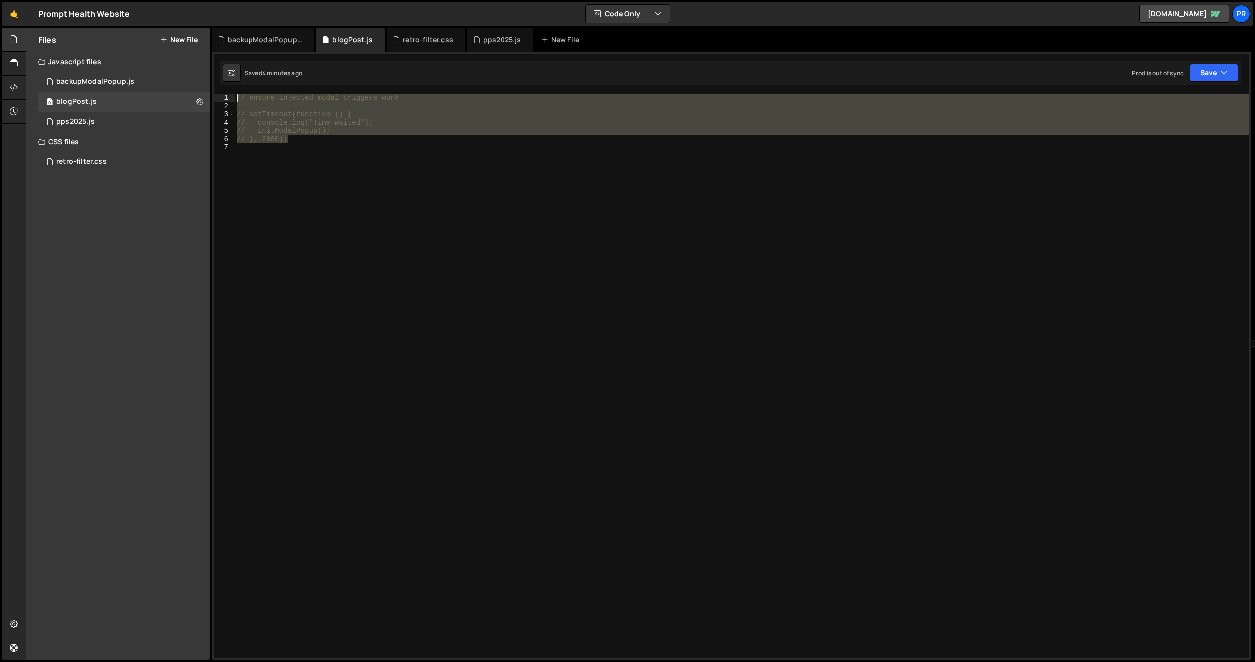
drag, startPoint x: 297, startPoint y: 141, endPoint x: 213, endPoint y: 95, distance: 96.0
click at [213, 95] on div "1 2 3 4 5 6 7 8 9 10 11 12 13 14 15 16 17 18 19 20 21 22 23 24 25 26 27 28 29 3…" at bounding box center [731, 356] width 1039 height 608
type textarea "// ensure injected modal triggers work"
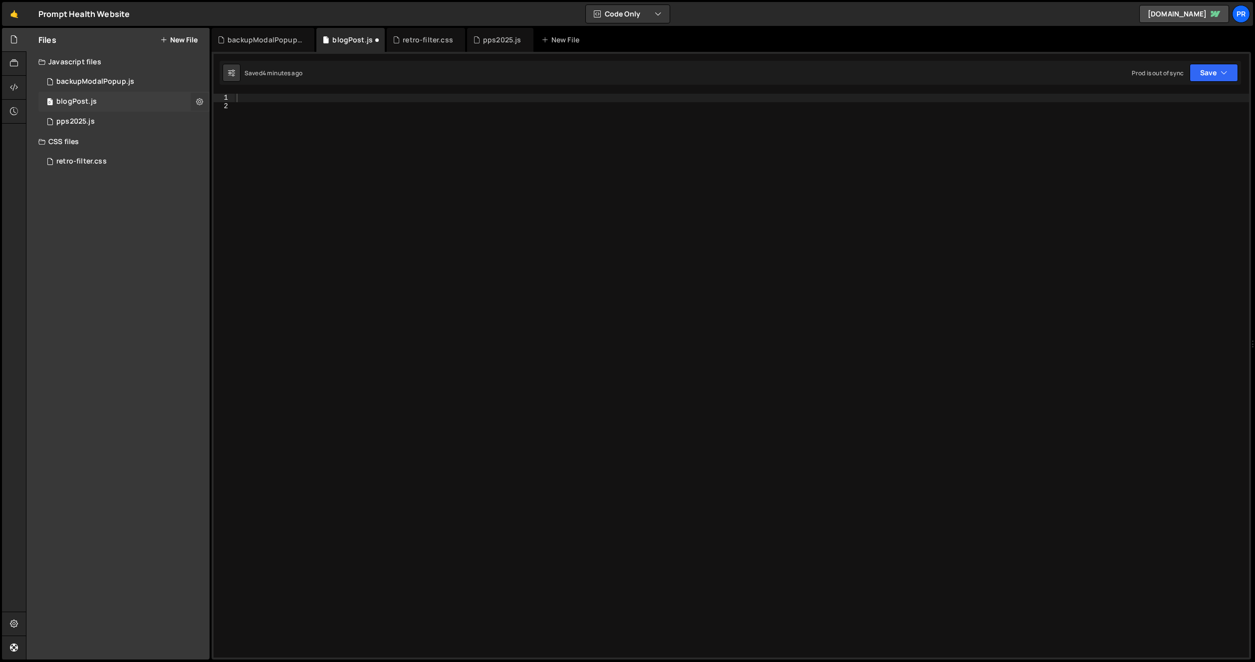
click at [198, 102] on icon at bounding box center [199, 101] width 7 height 9
click at [231, 165] on button "Delete File" at bounding box center [261, 163] width 98 height 20
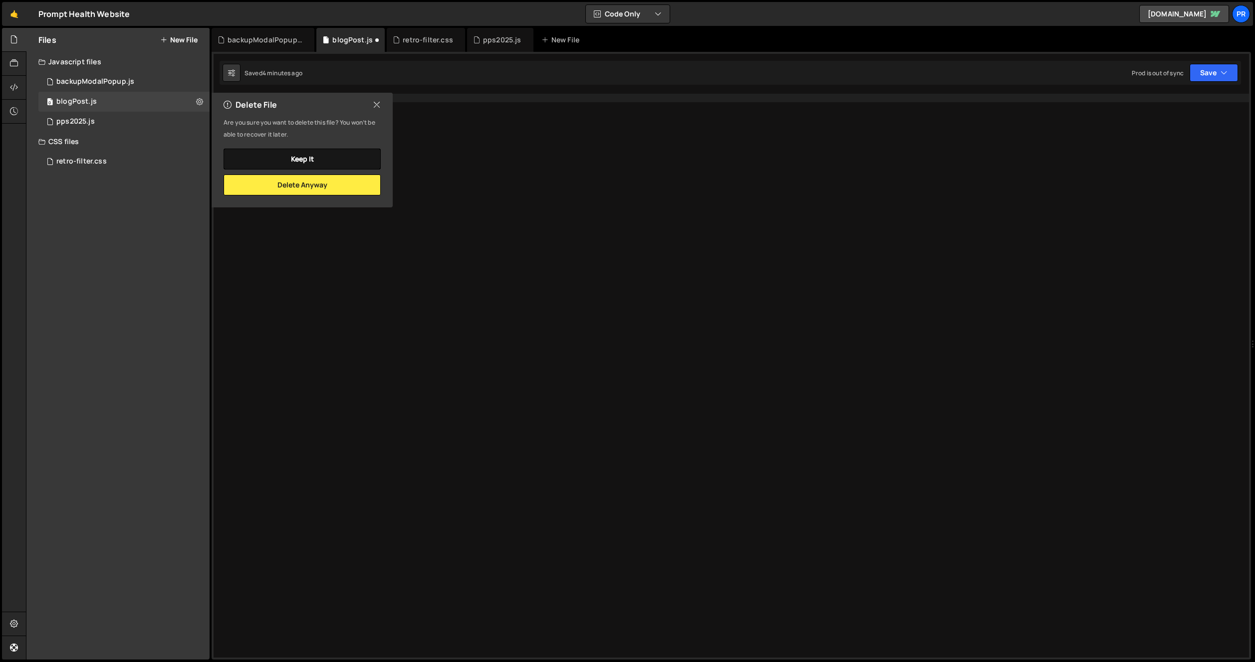
click at [299, 161] on button "Keep it" at bounding box center [301, 159] width 157 height 21
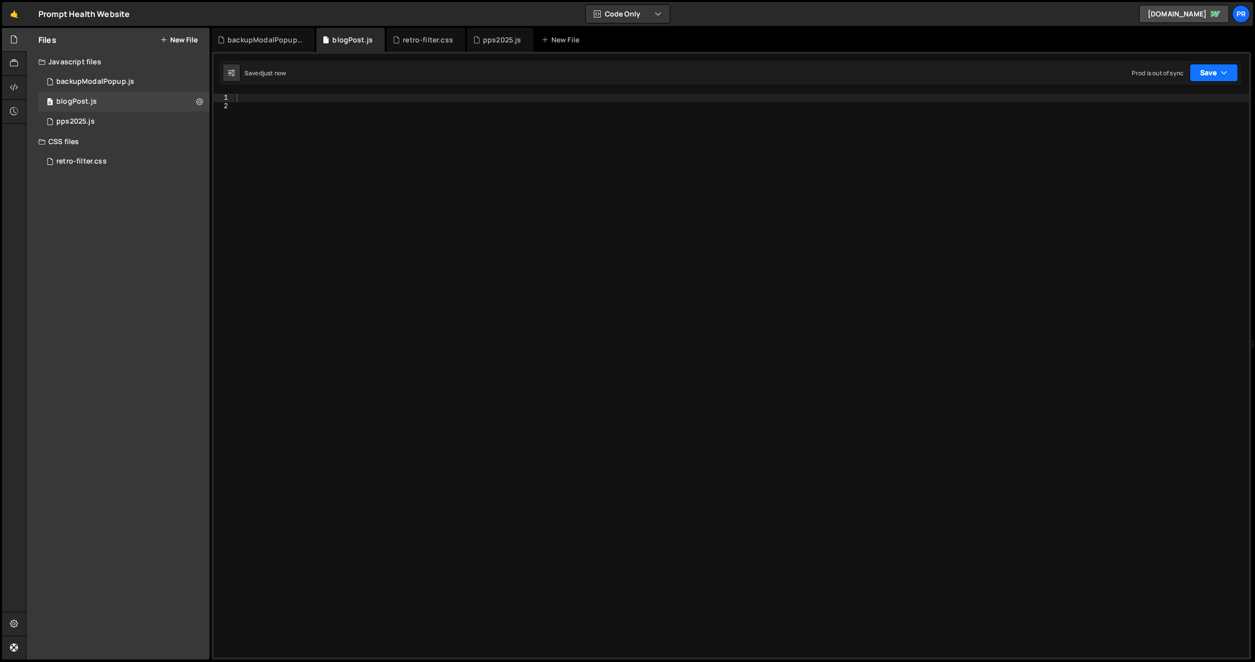
click at [1209, 72] on button "Save" at bounding box center [1213, 73] width 48 height 18
click at [1181, 137] on div "10 minutes ago" at bounding box center [1166, 140] width 42 height 8
click at [262, 43] on div "backupModalPopup.js" at bounding box center [264, 40] width 75 height 10
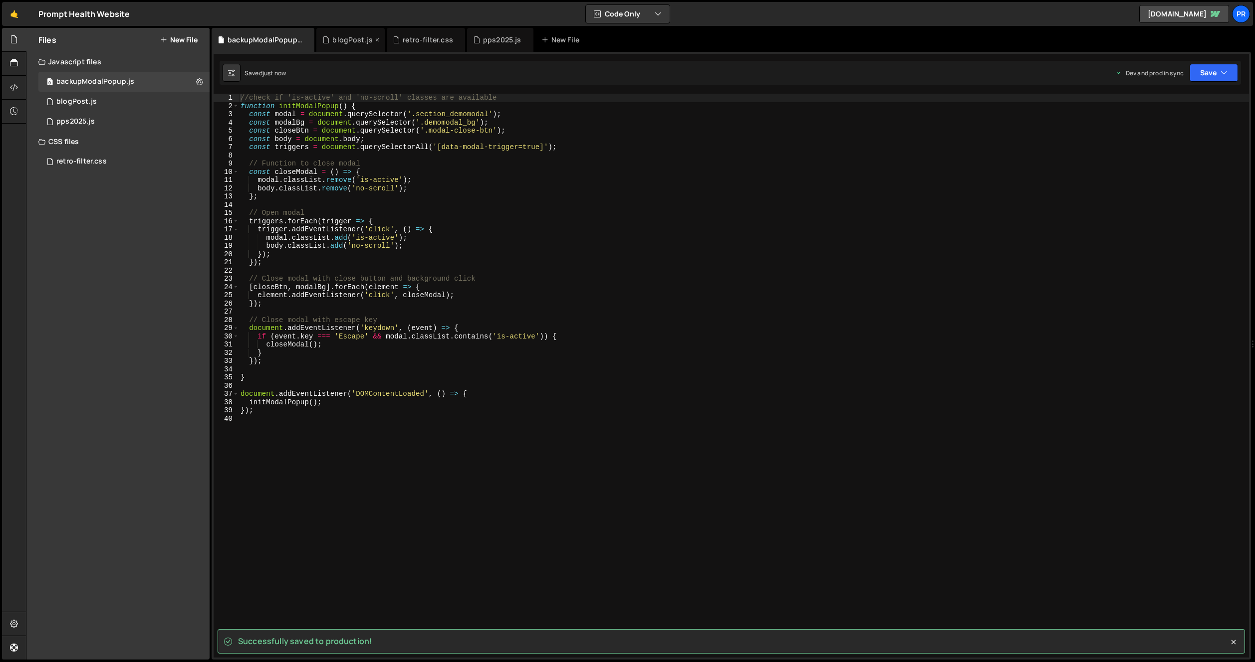
click at [333, 40] on div "blogPost.js" at bounding box center [352, 40] width 40 height 10
